Goal: Task Accomplishment & Management: Complete application form

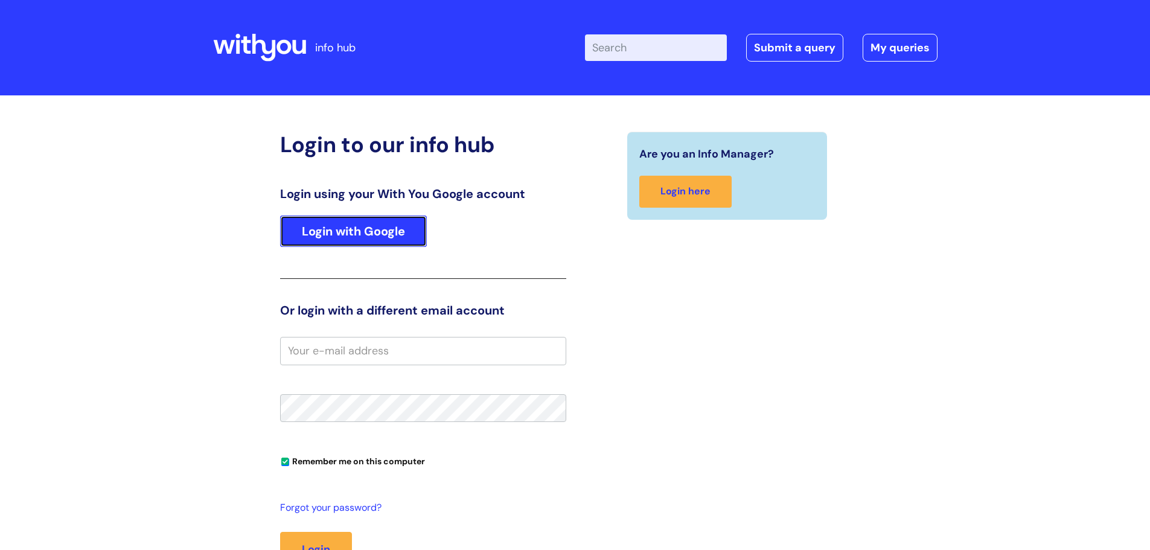
click at [386, 243] on link "Login with Google" at bounding box center [353, 230] width 147 height 31
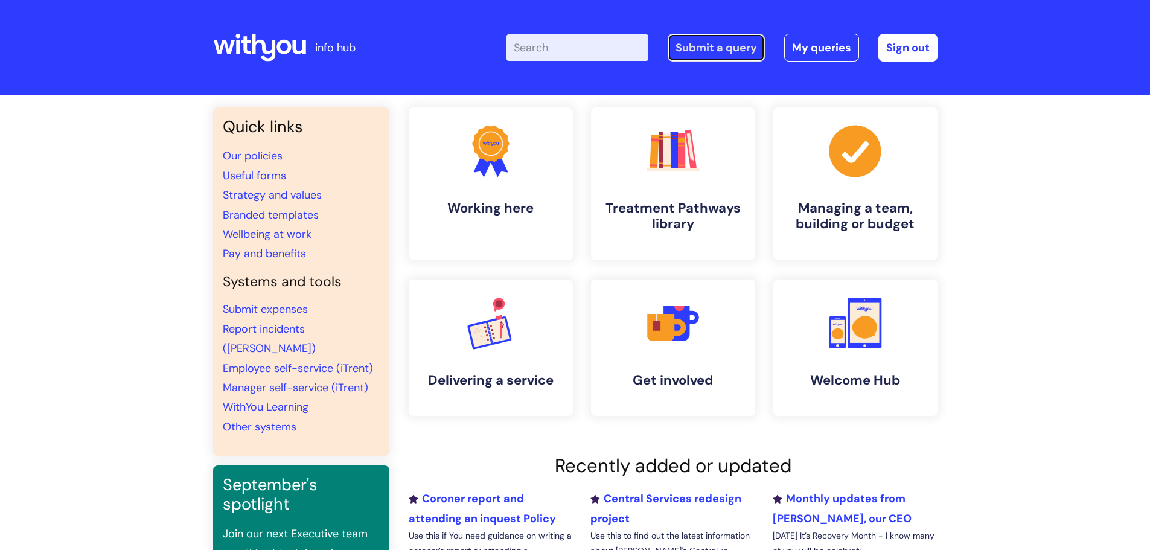
click at [696, 55] on link "Submit a query" at bounding box center [715, 48] width 97 height 28
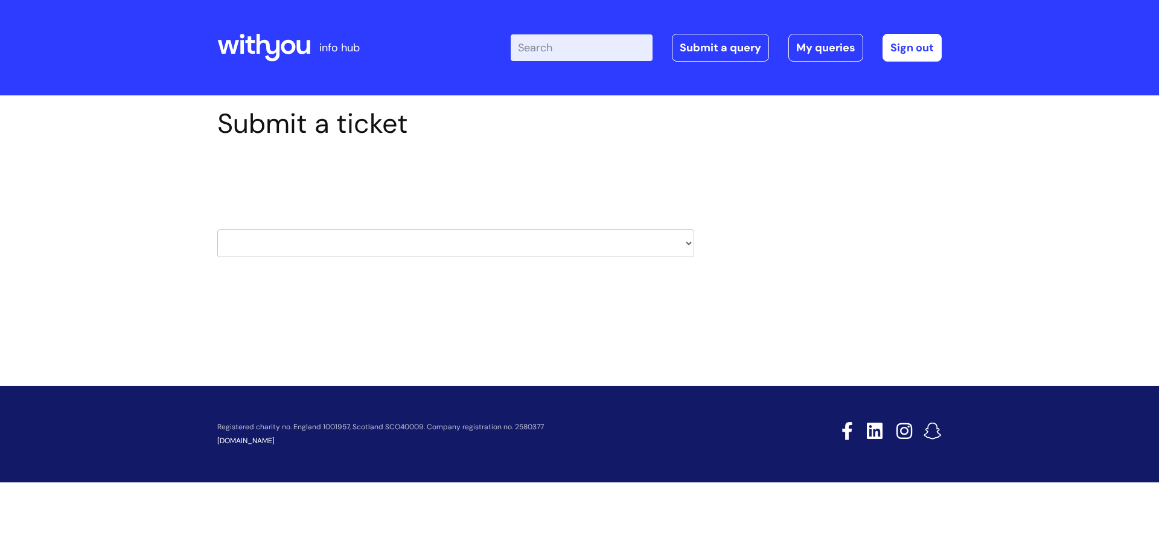
click at [301, 256] on select "HR / People IT and Support Clinical Drug Alerts Finance Accounts Data Support T…" at bounding box center [455, 243] width 477 height 28
select select "it_and_support"
click at [217, 229] on select "HR / People IT and Support Clinical Drug Alerts Finance Accounts Data Support T…" at bounding box center [455, 243] width 477 height 28
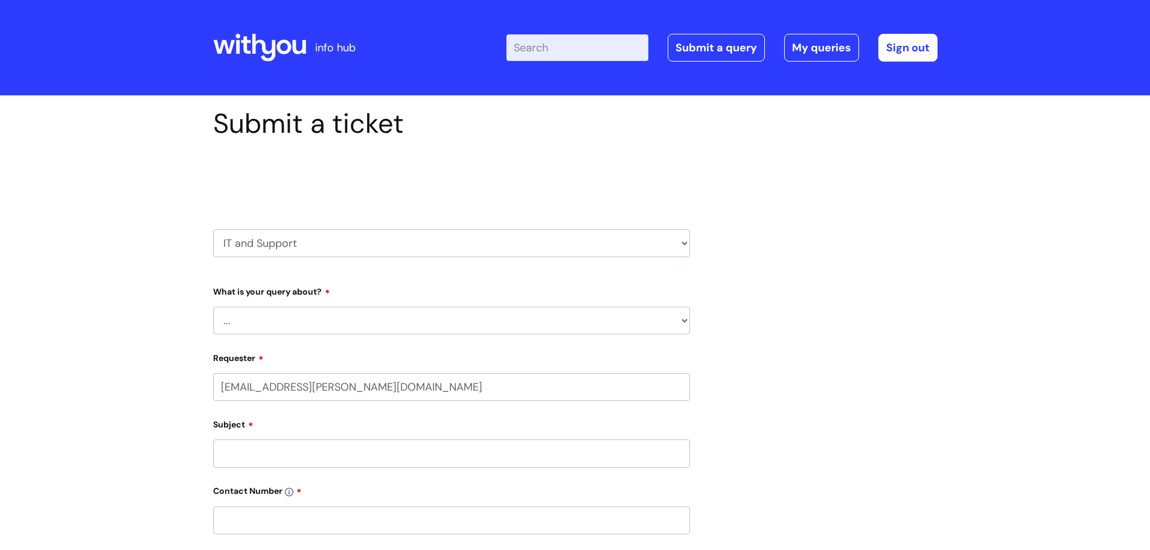
select select "80004418365"
click at [258, 322] on select "... Mobile Phone Reset & MFA Accounts, Starters and Leavers IT Hardware issue I…" at bounding box center [451, 321] width 477 height 28
click at [213, 307] on select "... Mobile Phone Reset & MFA Accounts, Starters and Leavers IT Hardware issue I…" at bounding box center [451, 321] width 477 height 28
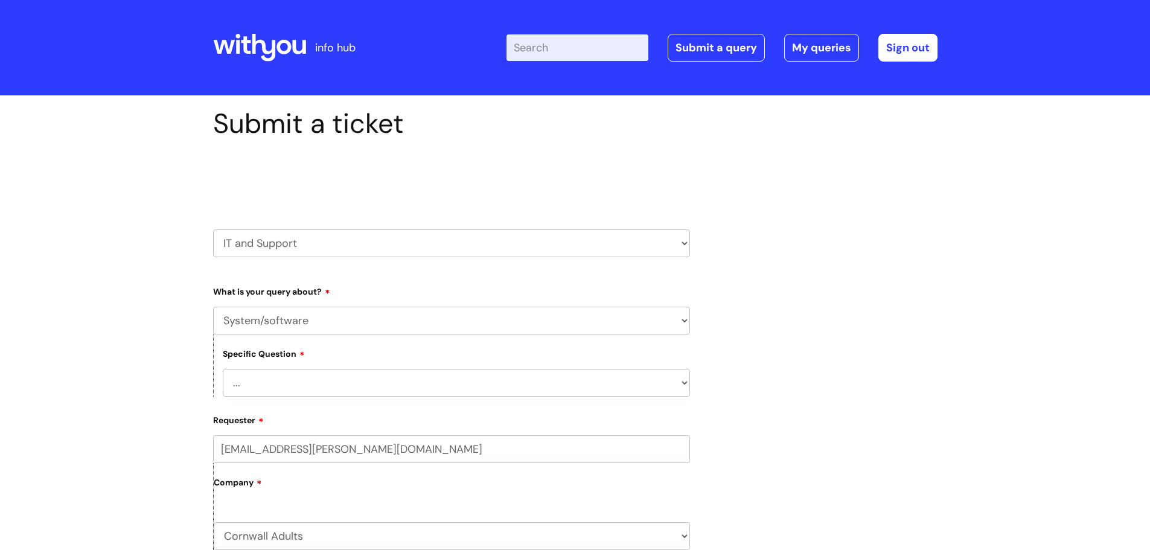
click at [301, 382] on select "... Halo PCMIS Iaptus NHS Email CJSM Email Mitel Another System Google (Workspa…" at bounding box center [456, 383] width 467 height 28
click at [123, 330] on div "Submit a ticket Select issue type HR / People IT and Support Clinical Drug Aler…" at bounding box center [575, 554] width 1150 height 919
click at [269, 326] on select "... Mobile Phone Reset & MFA Accounts, Starters and Leavers IT Hardware issue I…" at bounding box center [451, 321] width 477 height 28
select select "Something Else"
click at [213, 307] on select "... Mobile Phone Reset & MFA Accounts, Starters and Leavers IT Hardware issue I…" at bounding box center [451, 321] width 477 height 28
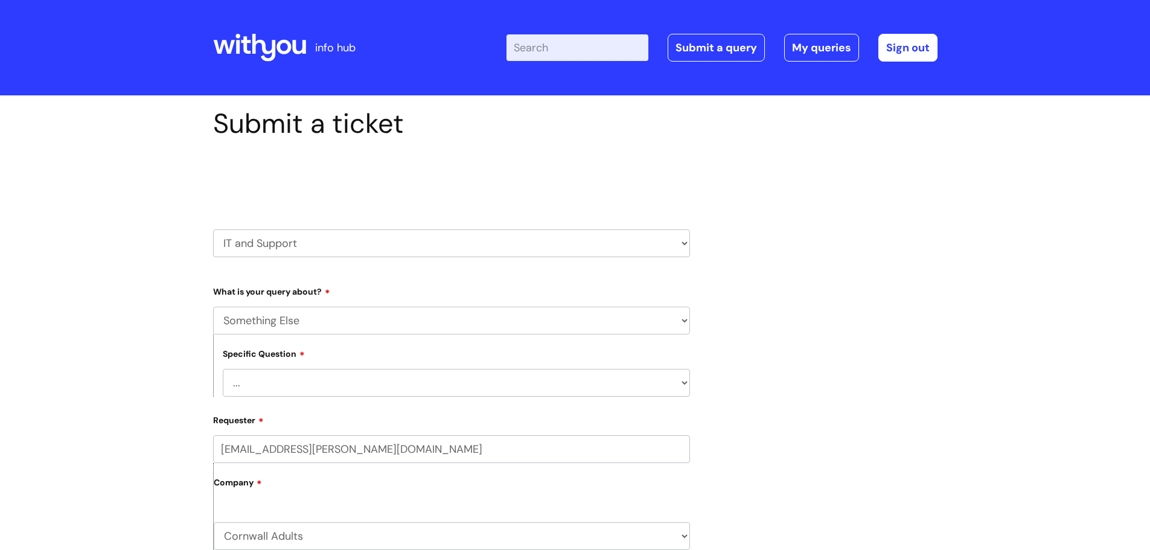
click at [335, 384] on select "... My problem is not listed" at bounding box center [456, 383] width 467 height 28
select select "My problem is not listed"
click at [223, 369] on select "... My problem is not listed" at bounding box center [456, 383] width 467 height 28
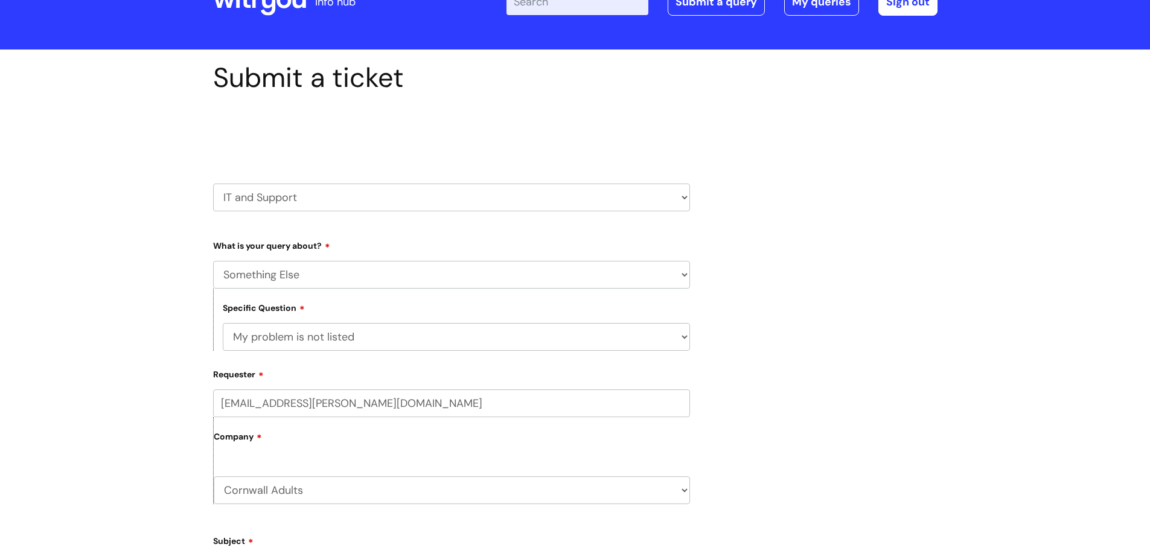
scroll to position [181, 0]
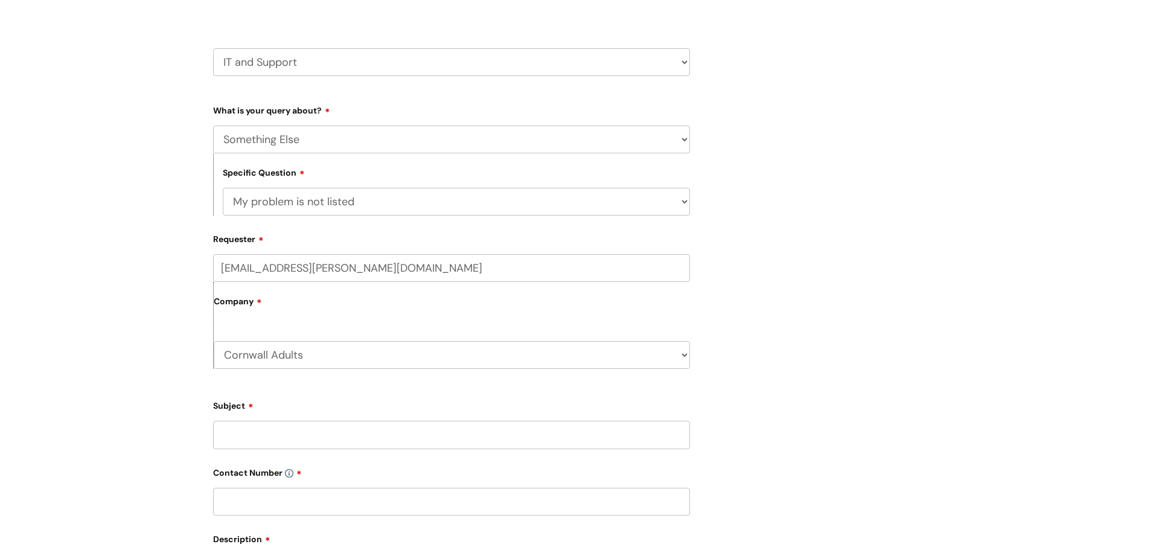
click at [285, 430] on input "Subject" at bounding box center [451, 435] width 477 height 28
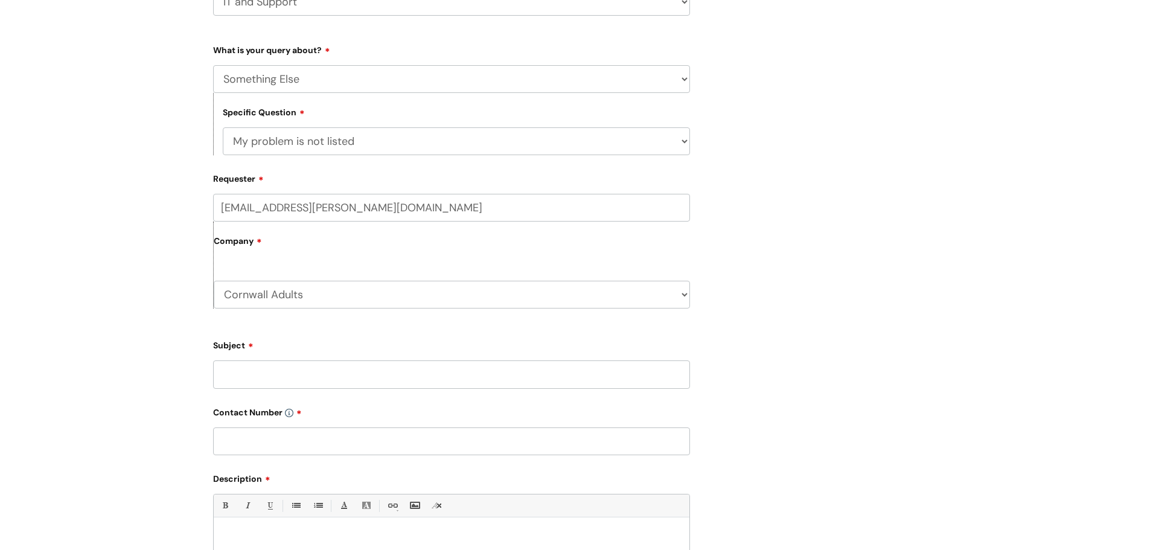
click at [264, 377] on input "Subject" at bounding box center [451, 374] width 477 height 28
type input "WiFi Disconnecting"
click at [264, 438] on input "text" at bounding box center [451, 441] width 477 height 28
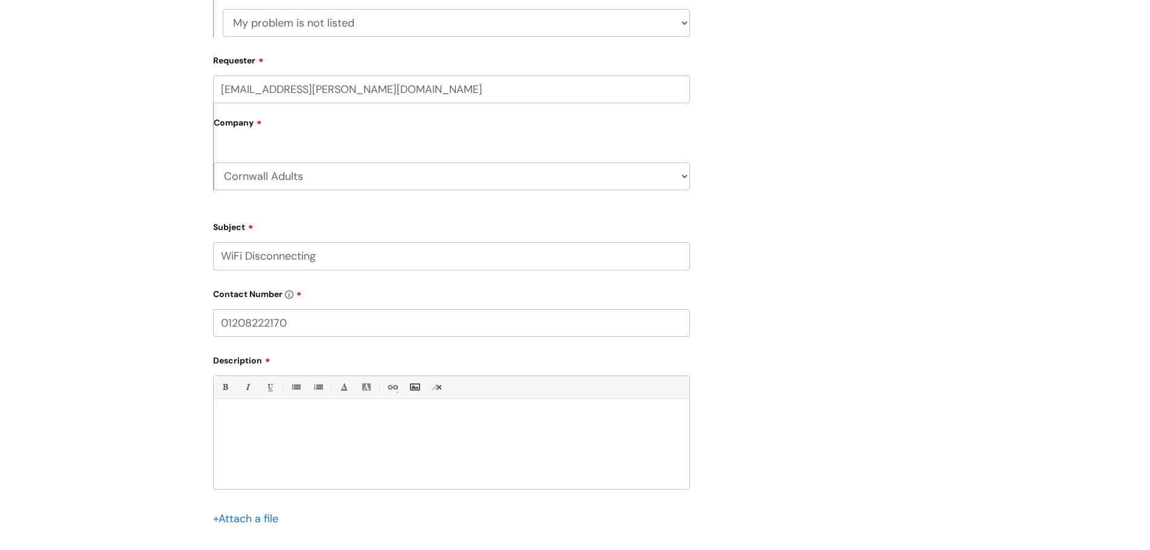
scroll to position [362, 0]
type input "01208222170"
click at [294, 444] on div at bounding box center [452, 444] width 476 height 83
click at [373, 444] on p "For the last 2 weeks the WiFi on my laptop disconnects about 30 minutes after b…" at bounding box center [451, 439] width 457 height 11
click at [576, 453] on div "Hi guys, For the last 2 weeks the WiFi disconnects about 30 minutes after booti…" at bounding box center [452, 444] width 476 height 83
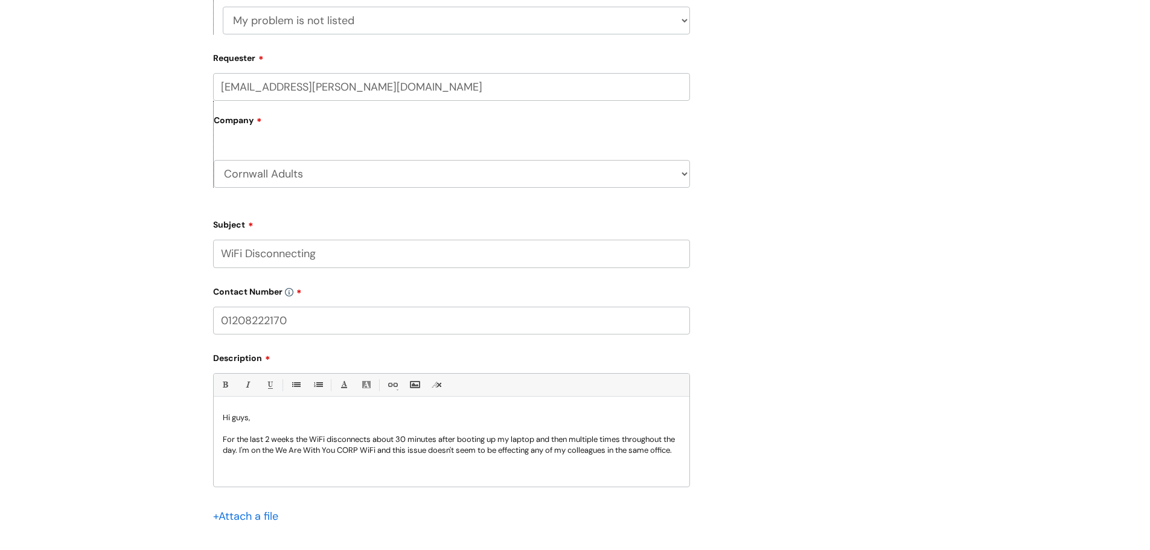
click at [249, 448] on p "For the last 2 weeks the WiFi disconnects about 30 minutes after booting up my …" at bounding box center [451, 445] width 457 height 22
click at [488, 479] on div "Hi guys, For the last 2 weeks the WiFi disconnects about 30 minutes after booti…" at bounding box center [452, 444] width 476 height 83
click at [365, 472] on p "For the last 2 weeks the WiFi disconnects about 30 minutes after booting up my …" at bounding box center [451, 455] width 457 height 43
click at [412, 471] on p "For the last 2 weeks the WiFi disconnects about 30 minutes after booting up my …" at bounding box center [451, 455] width 457 height 43
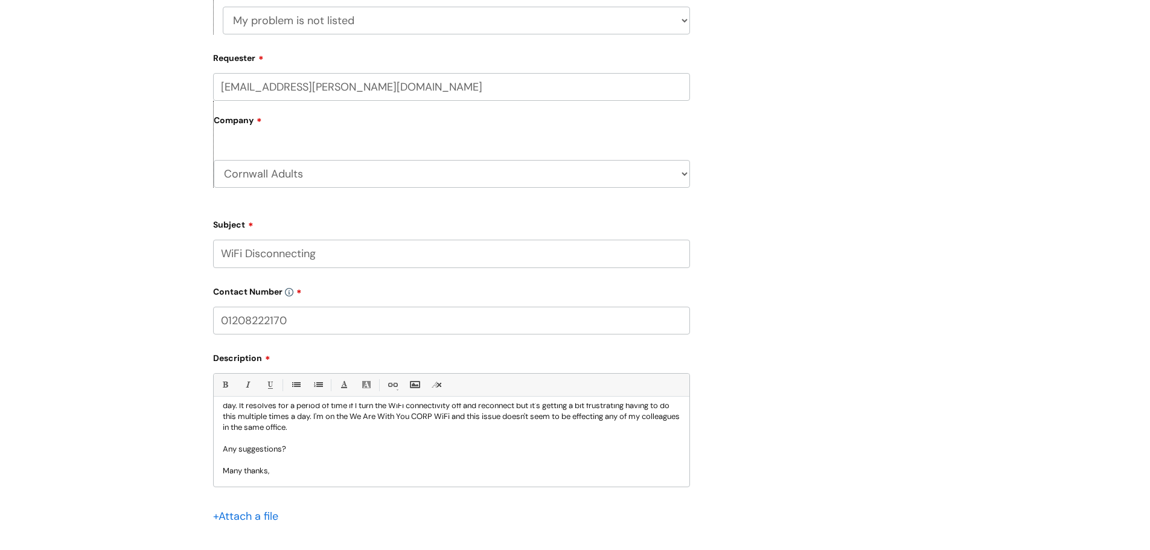
scroll to position [56, 0]
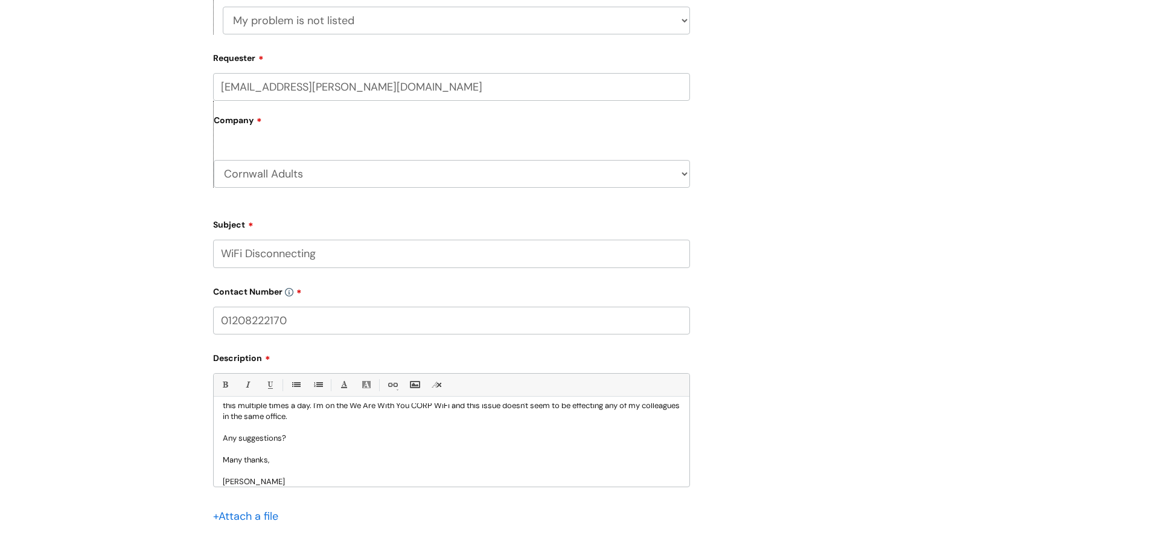
click at [858, 485] on div "Submit a ticket Select issue type HR / People IT and Support Clinical Drug Aler…" at bounding box center [575, 173] width 742 height 856
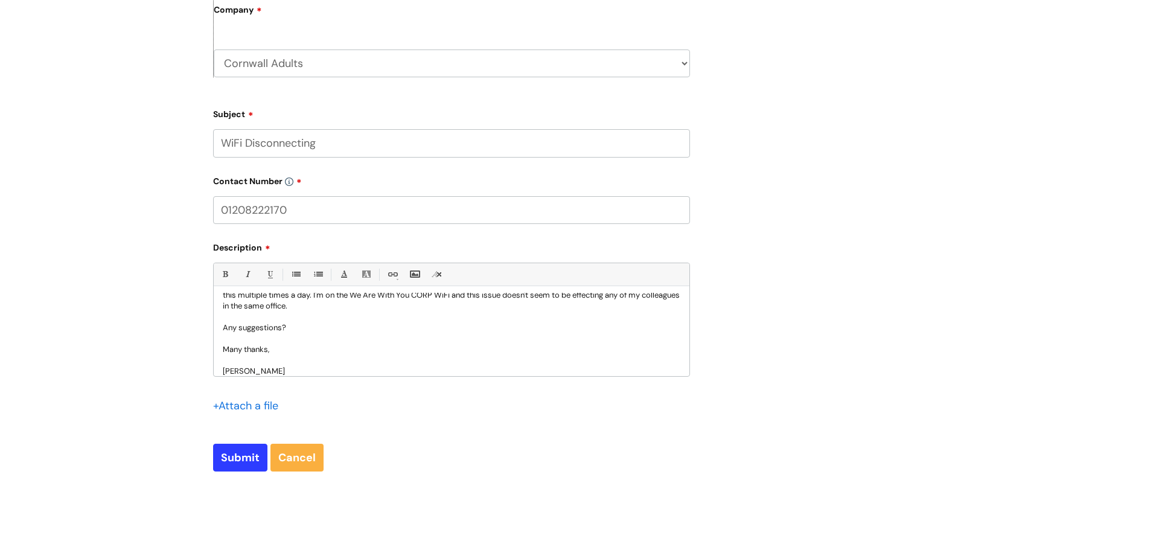
scroll to position [483, 0]
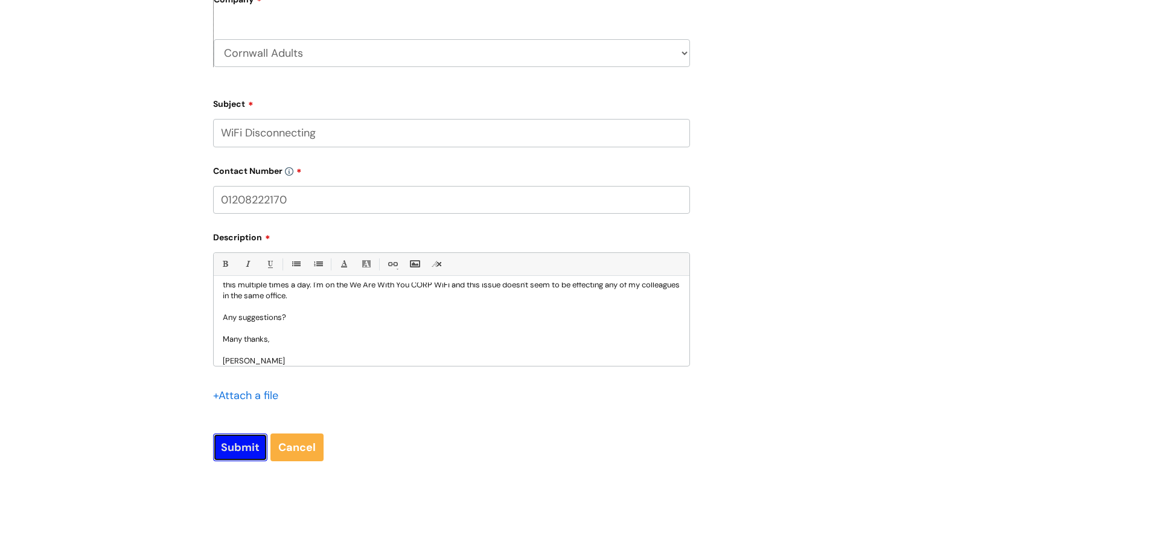
click at [237, 451] on input "Submit" at bounding box center [240, 447] width 54 height 28
type input "Please Wait..."
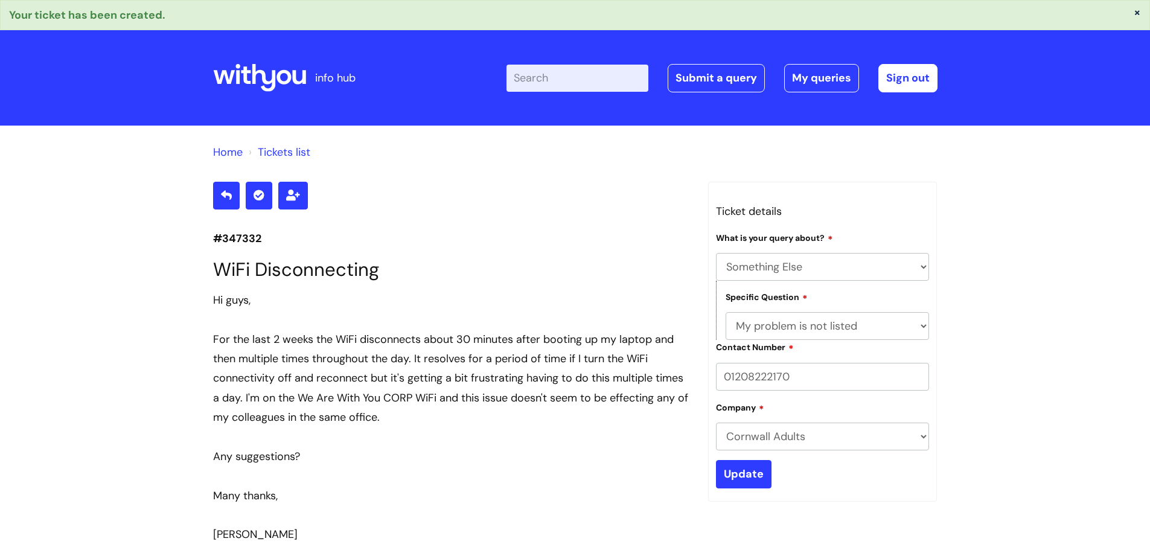
select select "Something Else"
select select "My problem is not listed"
